Goal: Use online tool/utility: Utilize a website feature to perform a specific function

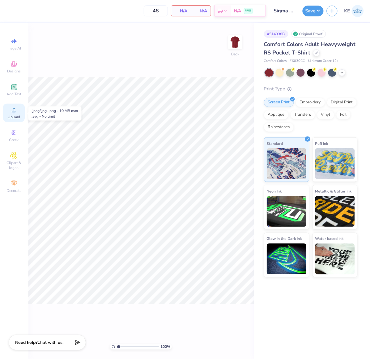
click at [16, 113] on icon at bounding box center [13, 109] width 7 height 7
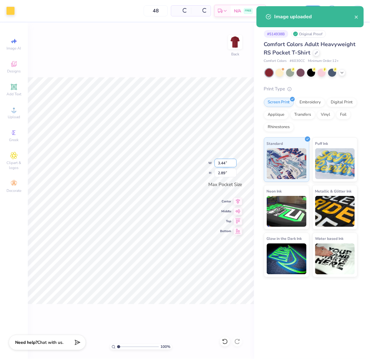
click at [222, 164] on input "3.44" at bounding box center [226, 163] width 22 height 9
type input "3.50"
type input "2.95"
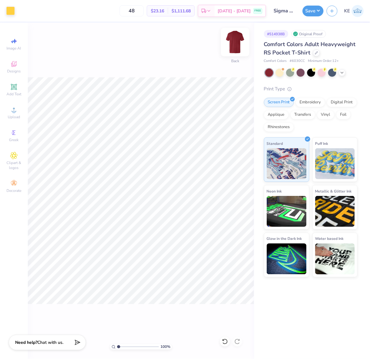
click at [239, 39] on img at bounding box center [235, 42] width 25 height 25
click at [23, 110] on div "Upload" at bounding box center [14, 113] width 22 height 18
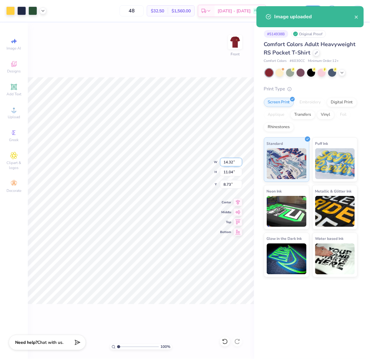
click at [230, 163] on input "14.32" at bounding box center [231, 162] width 22 height 9
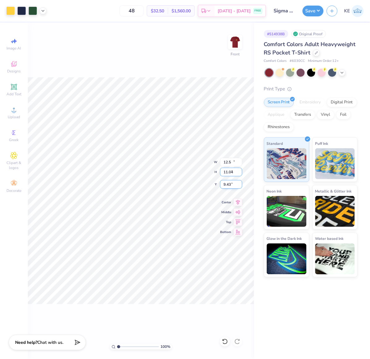
type input "12.50"
type input "9.64"
type input "3.00"
click at [43, 8] on icon at bounding box center [43, 10] width 5 height 5
click at [21, 10] on div at bounding box center [21, 10] width 9 height 9
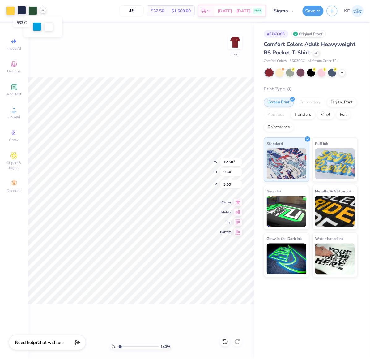
type input "1.39584521408376"
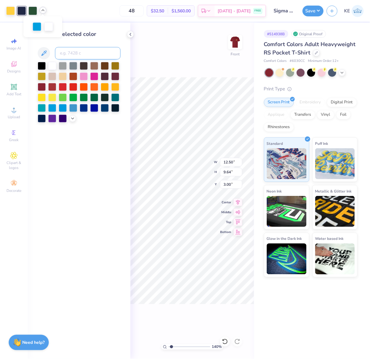
click at [81, 50] on input at bounding box center [88, 53] width 66 height 12
type input "299"
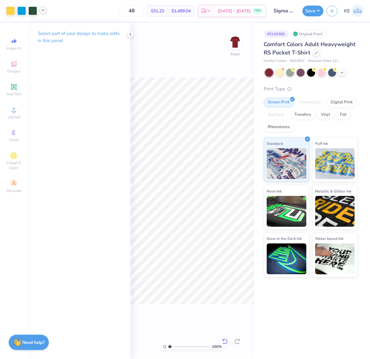
click at [226, 323] on icon at bounding box center [225, 342] width 6 height 6
click at [44, 11] on icon at bounding box center [43, 10] width 5 height 5
click at [22, 7] on div at bounding box center [21, 10] width 9 height 9
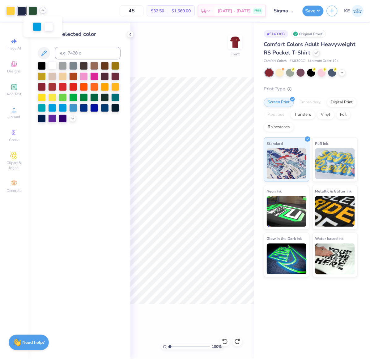
click at [51, 65] on div at bounding box center [52, 65] width 8 height 8
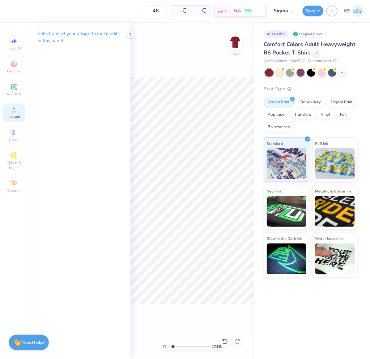
click at [12, 119] on span "Upload" at bounding box center [14, 117] width 12 height 5
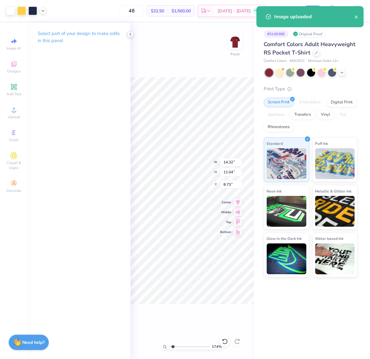
click at [131, 36] on icon at bounding box center [130, 34] width 5 height 5
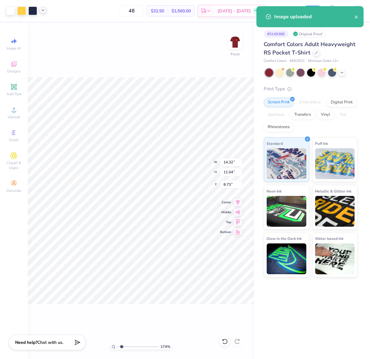
click at [42, 12] on icon at bounding box center [43, 10] width 5 height 5
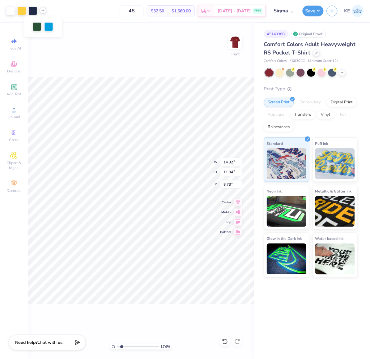
click at [42, 12] on icon at bounding box center [43, 10] width 5 height 5
type input "1.74339355603371"
click at [231, 162] on input "14.32" at bounding box center [231, 162] width 22 height 9
type input "12.5"
click at [232, 184] on input "8.73" at bounding box center [231, 184] width 22 height 9
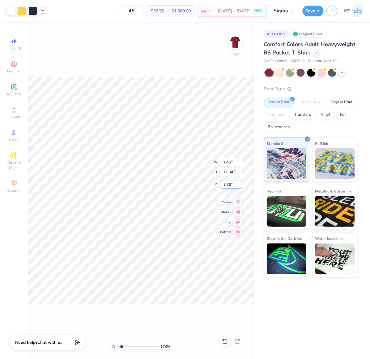
type input "1.74339355603371"
type input "12.50"
type input "9.64"
type input "3"
type input "1.74339355603371"
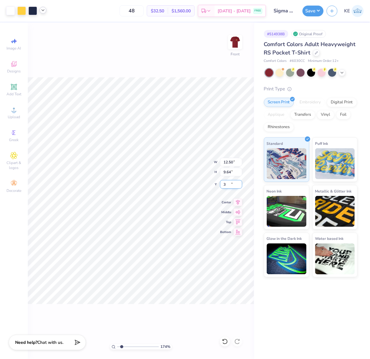
type input "3.00"
click at [165, 73] on div "174 % Front W 12.50 12.50 " H 9.64 9.64 " Y 3.00 3.00 " Center Middle Top Bottom" at bounding box center [141, 191] width 227 height 336
click at [317, 10] on button "Save" at bounding box center [313, 10] width 21 height 11
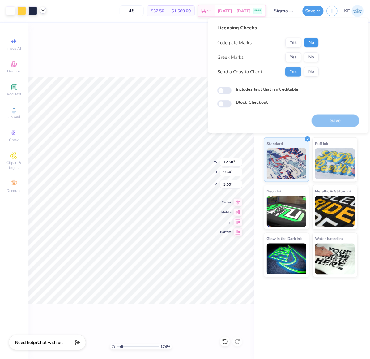
click at [308, 46] on button "No" at bounding box center [311, 43] width 15 height 10
click at [293, 58] on button "Yes" at bounding box center [294, 57] width 16 height 10
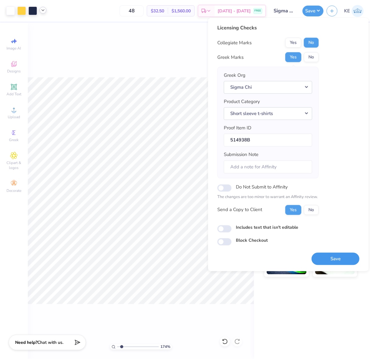
click at [333, 255] on button "Save" at bounding box center [336, 259] width 48 height 13
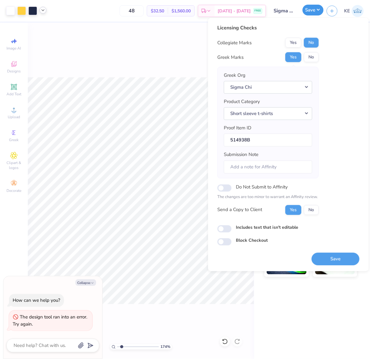
click at [317, 9] on button "Save" at bounding box center [313, 10] width 21 height 11
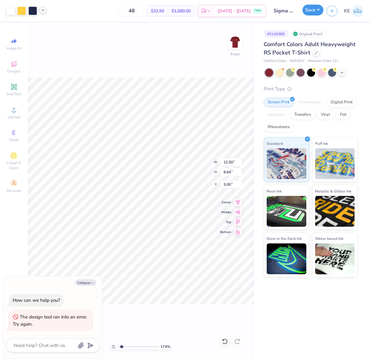
click at [317, 9] on button "Save" at bounding box center [313, 10] width 21 height 11
type input "1.74339355603371"
type textarea "x"
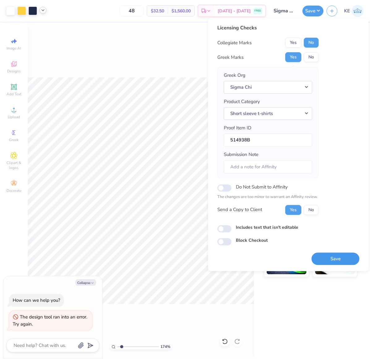
click at [333, 259] on button "Save" at bounding box center [336, 259] width 48 height 13
type input "1.74339355603371"
type textarea "x"
type input "1.74339355603371"
type textarea "x"
